Goal: Task Accomplishment & Management: Manage account settings

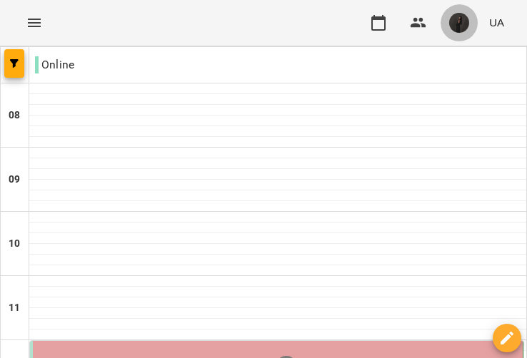
click at [460, 24] on img "button" at bounding box center [459, 23] width 20 height 20
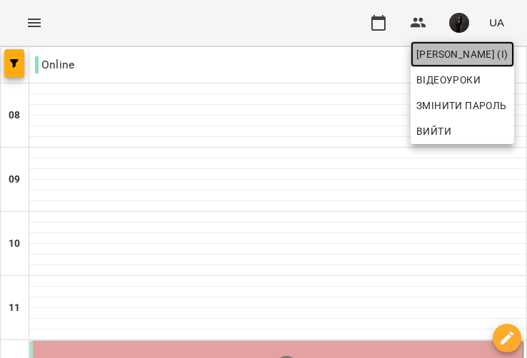
click at [450, 59] on span "[PERSON_NAME] (і)" at bounding box center [462, 54] width 92 height 17
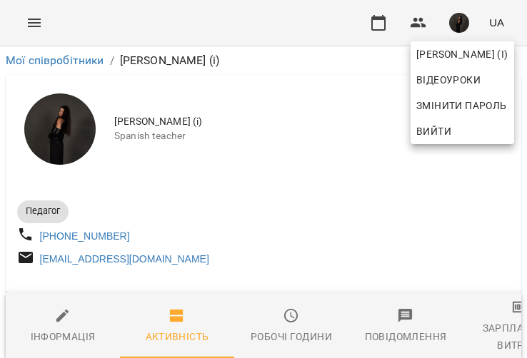
click at [256, 181] on div at bounding box center [263, 179] width 527 height 358
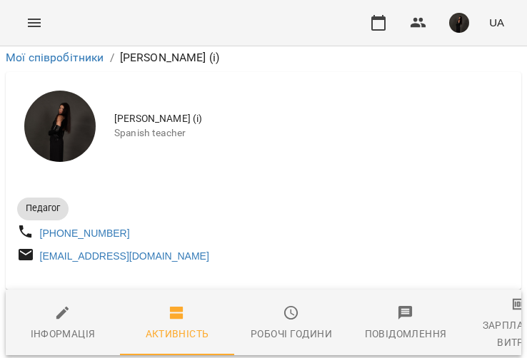
scroll to position [229, 0]
click at [284, 326] on div "Робочі години" at bounding box center [291, 334] width 81 height 17
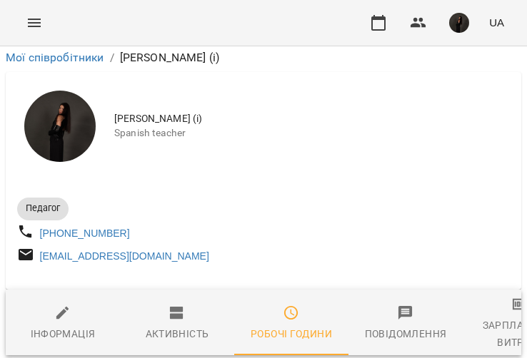
scroll to position [633, 0]
drag, startPoint x: 153, startPoint y: 174, endPoint x: 203, endPoint y: 244, distance: 86.0
drag, startPoint x: 161, startPoint y: 163, endPoint x: 221, endPoint y: 191, distance: 65.5
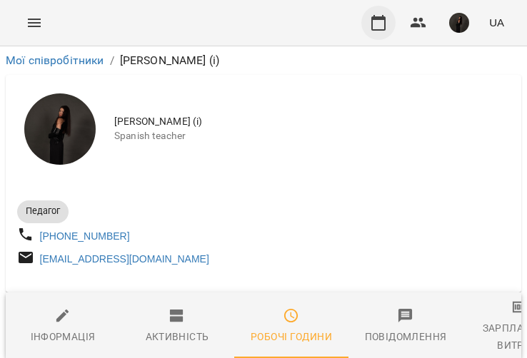
click at [384, 29] on icon "button" at bounding box center [378, 23] width 14 height 16
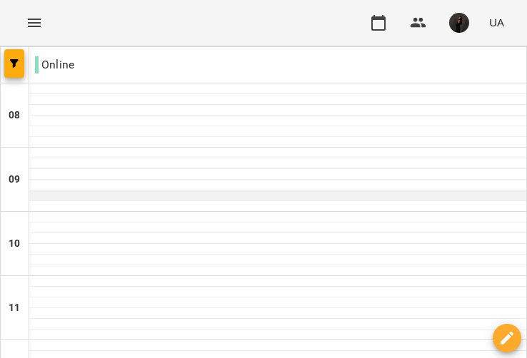
scroll to position [318, 0]
type input "**********"
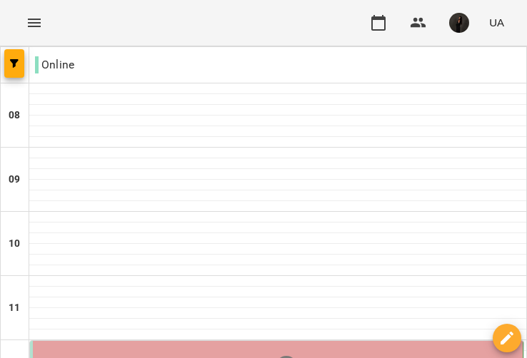
scroll to position [243, 0]
